Goal: Information Seeking & Learning: Learn about a topic

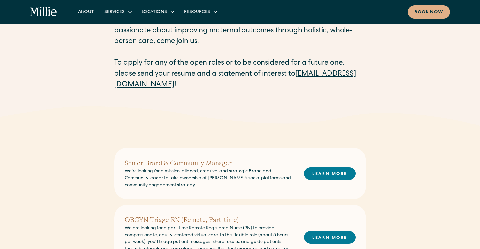
scroll to position [63, 0]
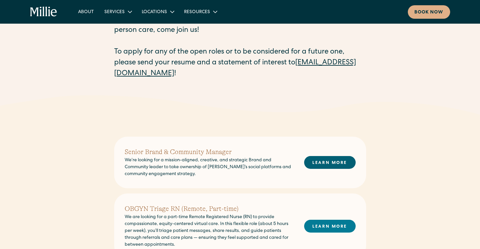
click at [316, 164] on link "LEARN MORE" at bounding box center [329, 162] width 51 height 13
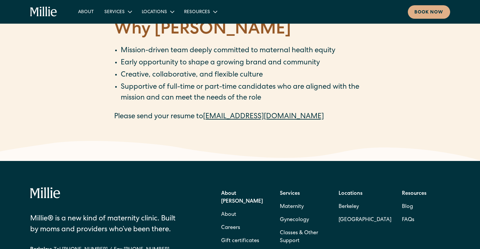
scroll to position [1025, 0]
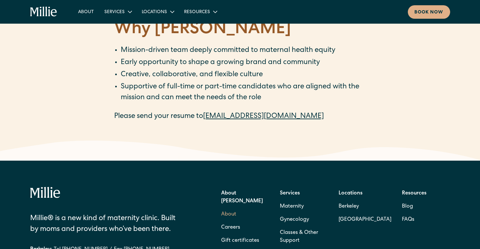
click at [230, 208] on link "About" at bounding box center [228, 214] width 15 height 13
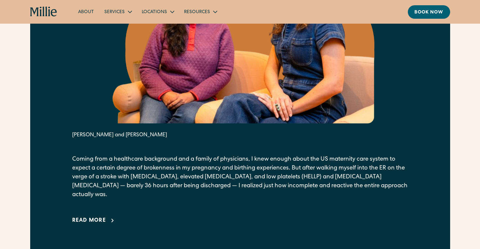
scroll to position [403, 0]
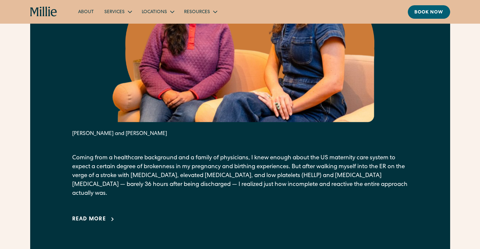
click at [108, 215] on link "Read more" at bounding box center [94, 219] width 45 height 8
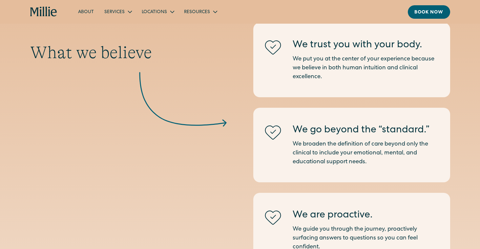
scroll to position [1372, 0]
